Goal: Information Seeking & Learning: Learn about a topic

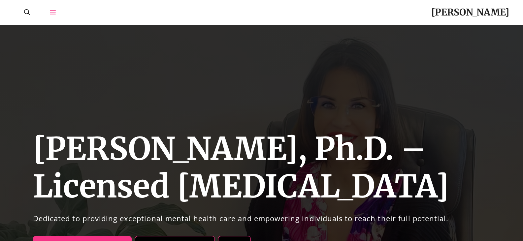
click at [55, 13] on icon "Open Off-Canvas Panel" at bounding box center [53, 12] width 6 height 4
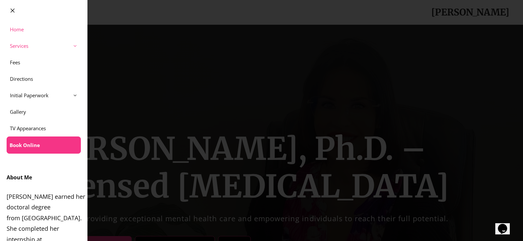
click at [30, 49] on link "Services" at bounding box center [43, 46] width 87 height 17
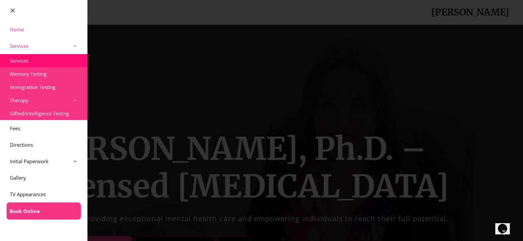
click at [43, 63] on link "Services" at bounding box center [43, 60] width 87 height 13
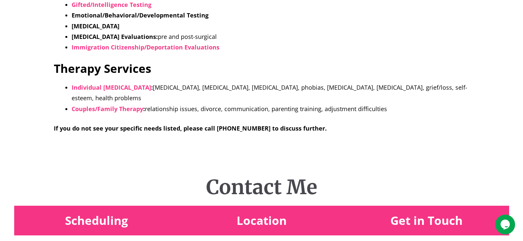
scroll to position [264, 0]
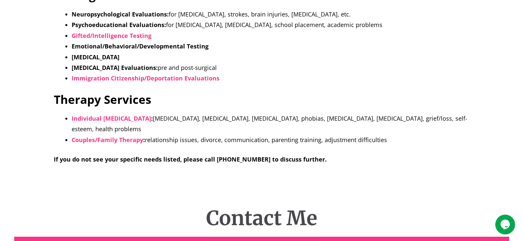
click at [85, 22] on strong "Psychoeducational Evaluations:" at bounding box center [119, 25] width 94 height 8
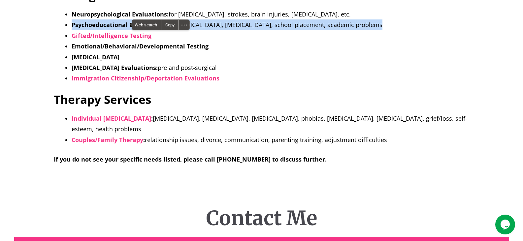
click at [85, 22] on strong "Psychoeducational Evaluations:" at bounding box center [119, 25] width 94 height 8
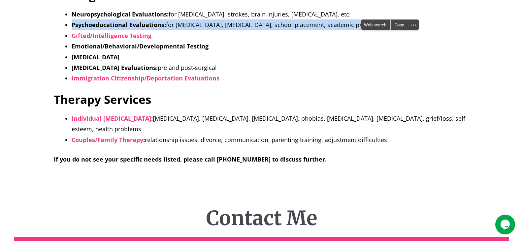
click at [85, 22] on strong "Psychoeducational Evaluations:" at bounding box center [119, 25] width 94 height 8
